Goal: Task Accomplishment & Management: Complete application form

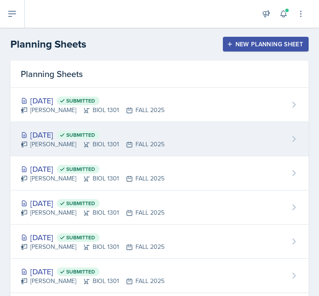
click at [95, 137] on span "Submitted" at bounding box center [80, 134] width 29 height 7
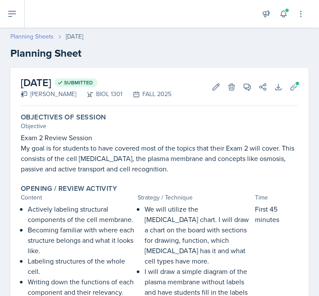
click at [34, 38] on link "Planning Sheets" at bounding box center [31, 36] width 43 height 9
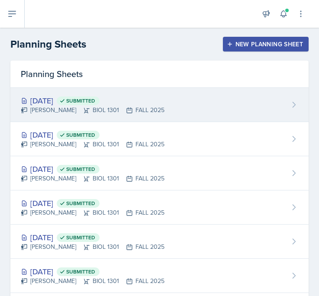
click at [94, 111] on div "[PERSON_NAME] BIOL 1301 FALL 2025" at bounding box center [93, 109] width 144 height 9
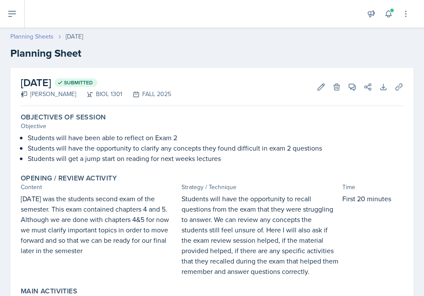
click at [50, 35] on link "Planning Sheets" at bounding box center [31, 36] width 43 height 9
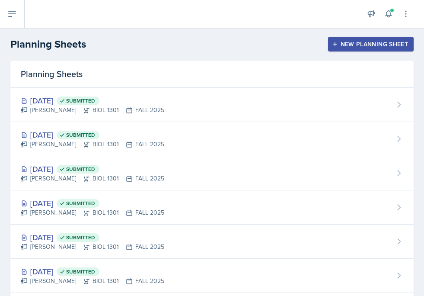
click at [318, 44] on div "New Planning Sheet" at bounding box center [371, 44] width 74 height 7
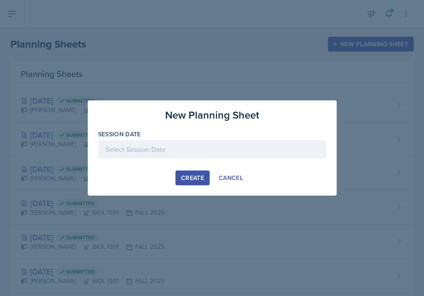
click at [169, 147] on div at bounding box center [212, 149] width 228 height 18
click at [0, 0] on div "15" at bounding box center [0, 0] width 0 height 0
click at [169, 147] on div "[DATE]" at bounding box center [212, 149] width 228 height 18
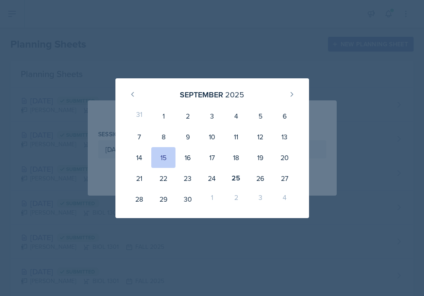
click at [209, 195] on div "1" at bounding box center [212, 198] width 24 height 21
click at [290, 96] on icon at bounding box center [291, 94] width 7 height 7
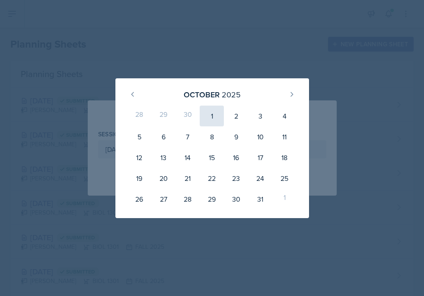
click at [206, 117] on div "1" at bounding box center [212, 115] width 24 height 21
type input "[DATE]"
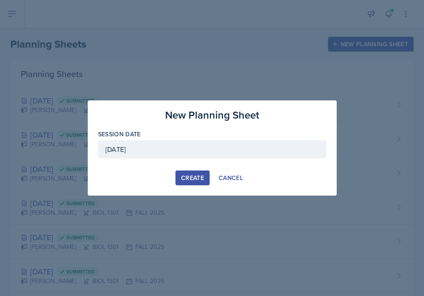
click at [194, 174] on div "Create" at bounding box center [192, 177] width 23 height 7
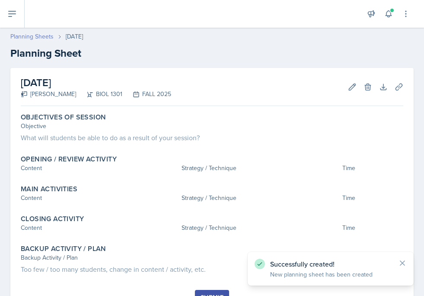
click at [42, 39] on link "Planning Sheets" at bounding box center [31, 36] width 43 height 9
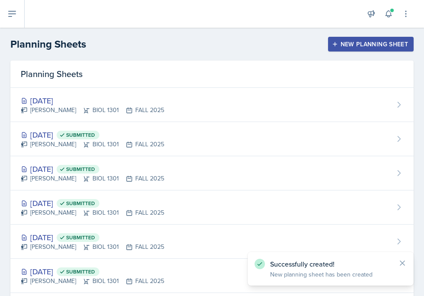
click at [318, 46] on div "New Planning Sheet" at bounding box center [371, 44] width 74 height 7
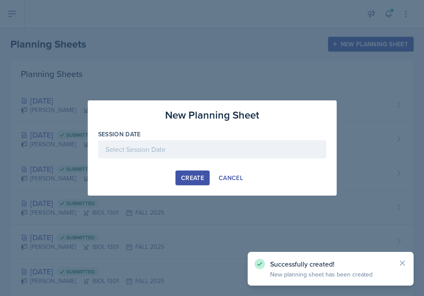
click at [195, 148] on div at bounding box center [212, 149] width 228 height 18
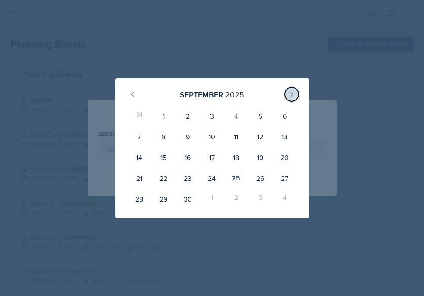
click at [288, 100] on button at bounding box center [292, 94] width 14 height 14
click at [270, 116] on div "3" at bounding box center [260, 115] width 24 height 21
type input "[DATE]"
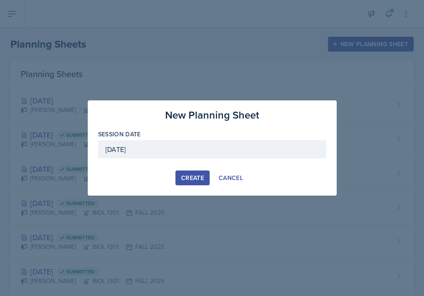
click at [180, 178] on button "Create" at bounding box center [192, 177] width 34 height 15
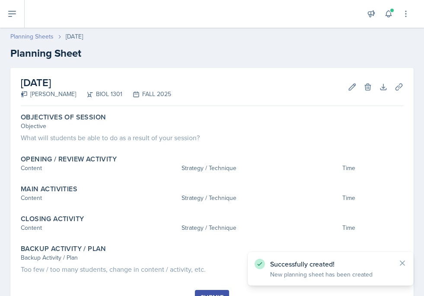
click at [45, 37] on link "Planning Sheets" at bounding box center [31, 36] width 43 height 9
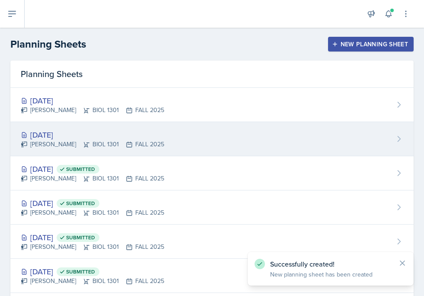
click at [60, 140] on div "[PERSON_NAME] BIOL 1301 FALL 2025" at bounding box center [93, 144] width 144 height 9
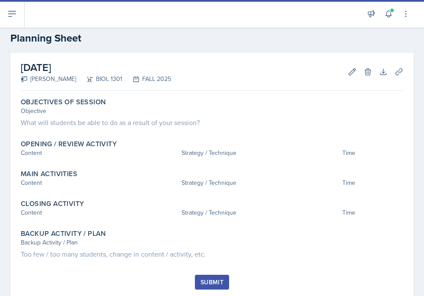
scroll to position [21, 0]
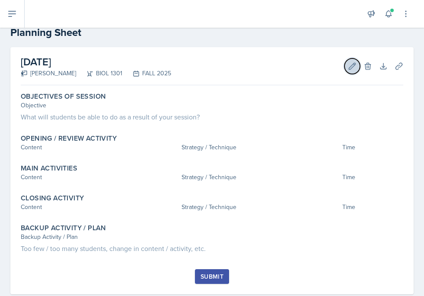
click at [318, 65] on button "Edit" at bounding box center [352, 66] width 16 height 16
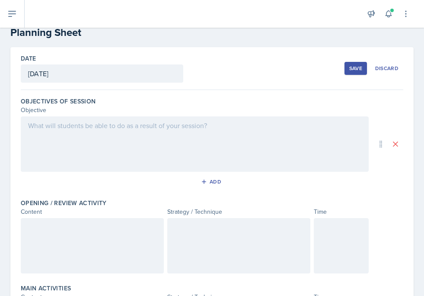
click at [54, 255] on div at bounding box center [92, 245] width 143 height 55
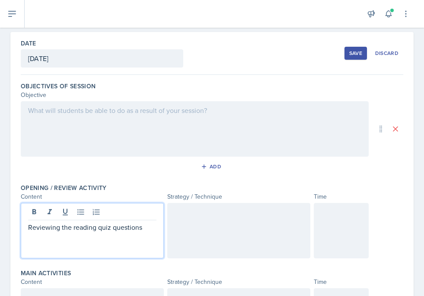
click at [318, 225] on div at bounding box center [341, 230] width 55 height 55
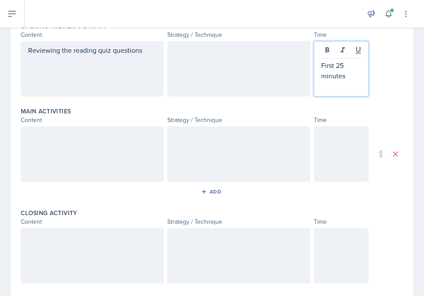
scroll to position [202, 0]
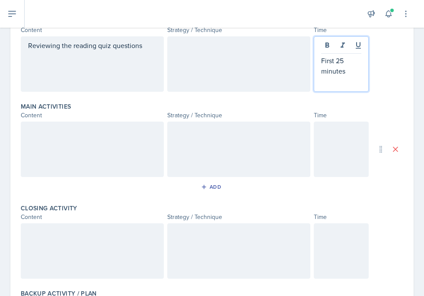
click at [318, 156] on div at bounding box center [341, 148] width 55 height 55
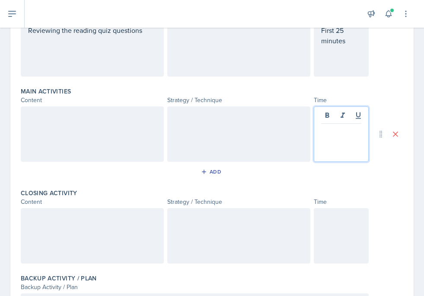
scroll to position [201, 0]
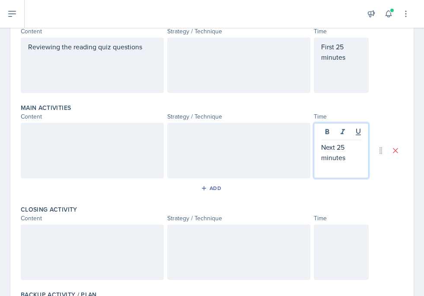
click at [318, 243] on div at bounding box center [341, 251] width 55 height 55
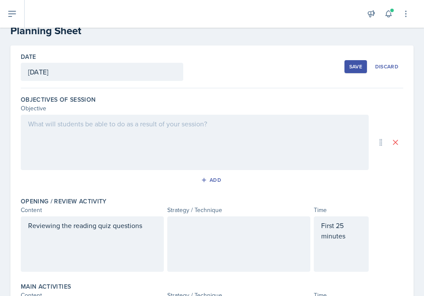
scroll to position [0, 0]
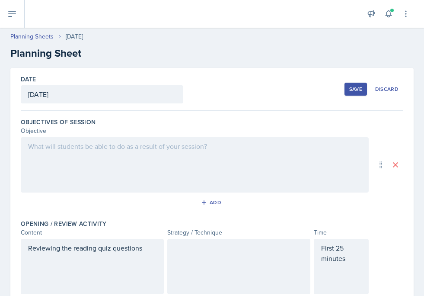
click at [318, 88] on div "Save" at bounding box center [355, 89] width 13 height 7
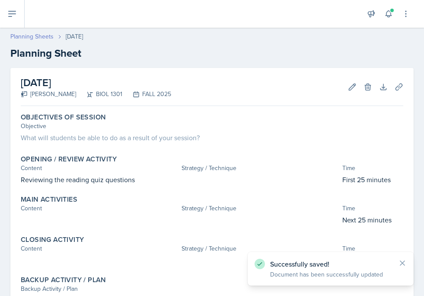
click at [35, 36] on link "Planning Sheets" at bounding box center [31, 36] width 43 height 9
